Goal: Register for event/course

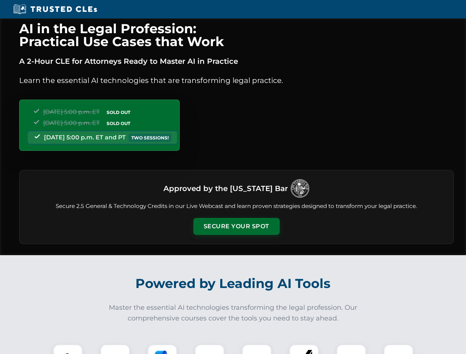
click at [236, 227] on button "Secure Your Spot" at bounding box center [236, 226] width 86 height 17
click at [68, 350] on img at bounding box center [67, 359] width 21 height 21
click at [115, 350] on div at bounding box center [115, 360] width 30 height 30
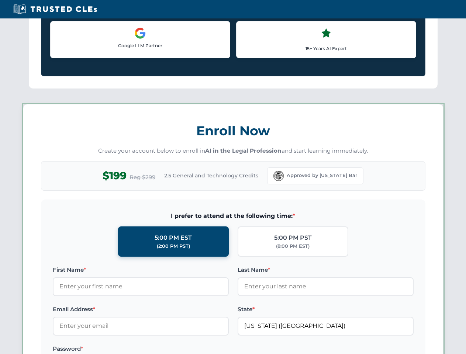
click at [210, 350] on label "Password *" at bounding box center [141, 349] width 176 height 9
